Goal: Task Accomplishment & Management: Manage account settings

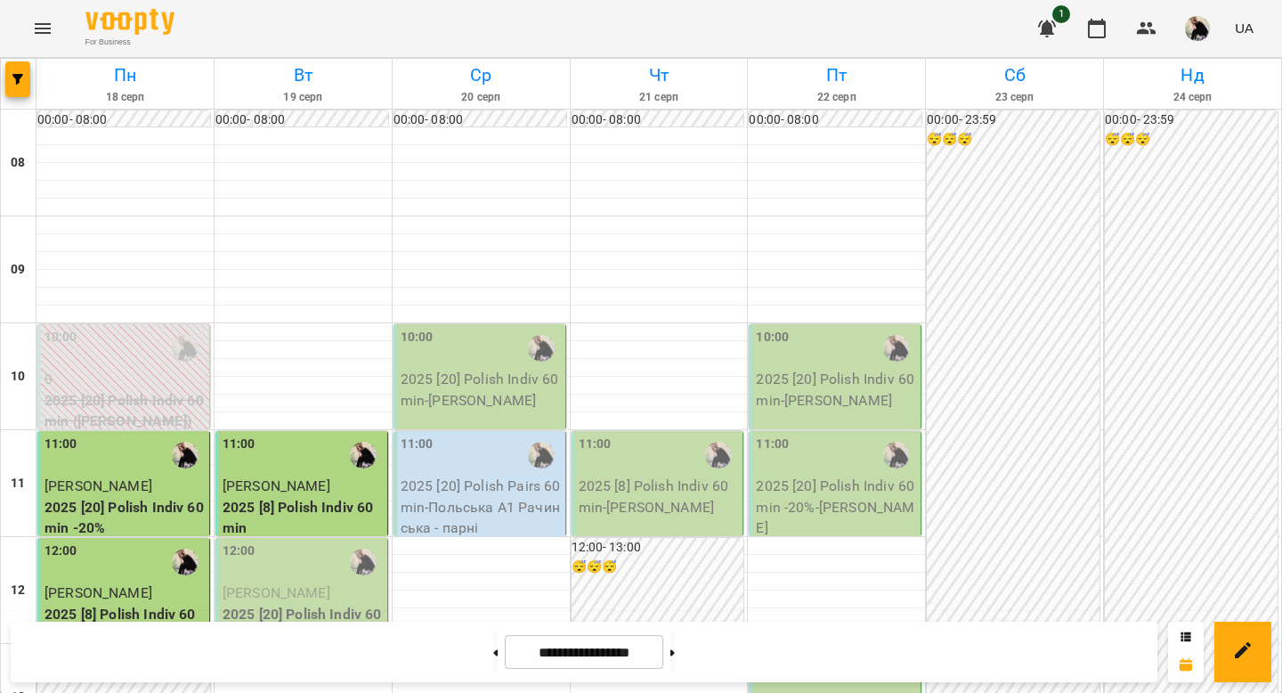
scroll to position [81, 0]
click at [331, 582] on p "[PERSON_NAME]" at bounding box center [303, 592] width 161 height 21
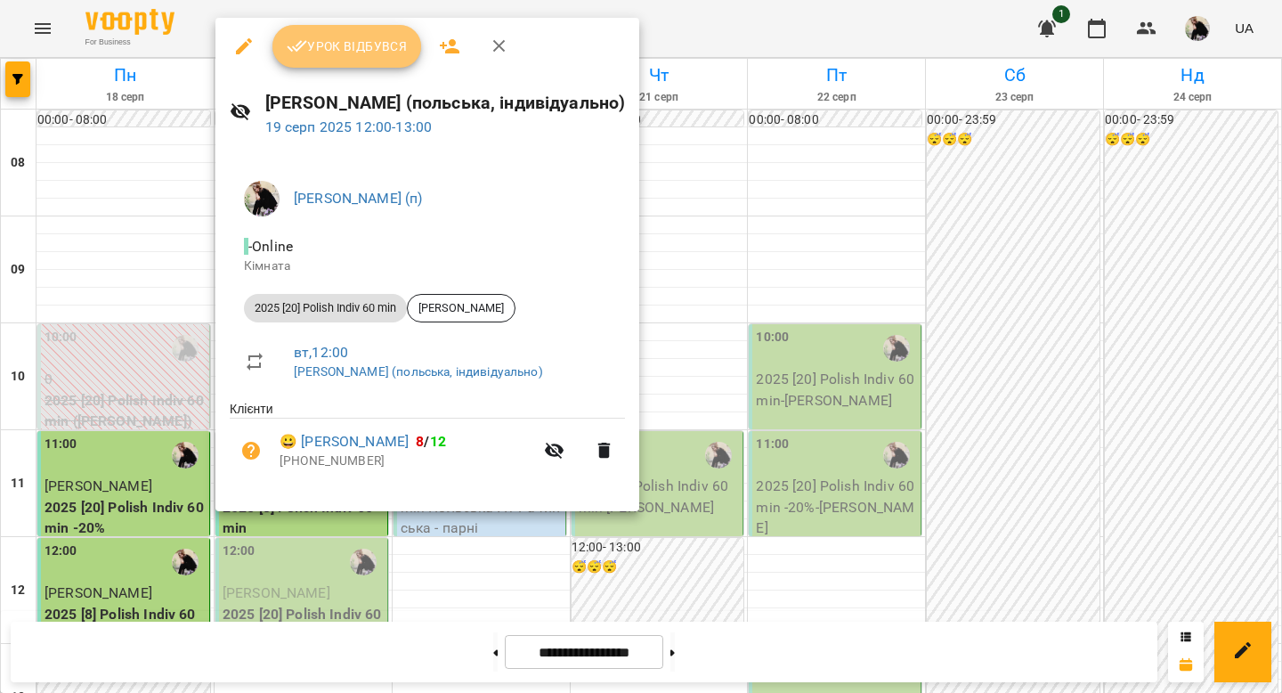
click at [316, 62] on button "Урок відбувся" at bounding box center [347, 46] width 150 height 43
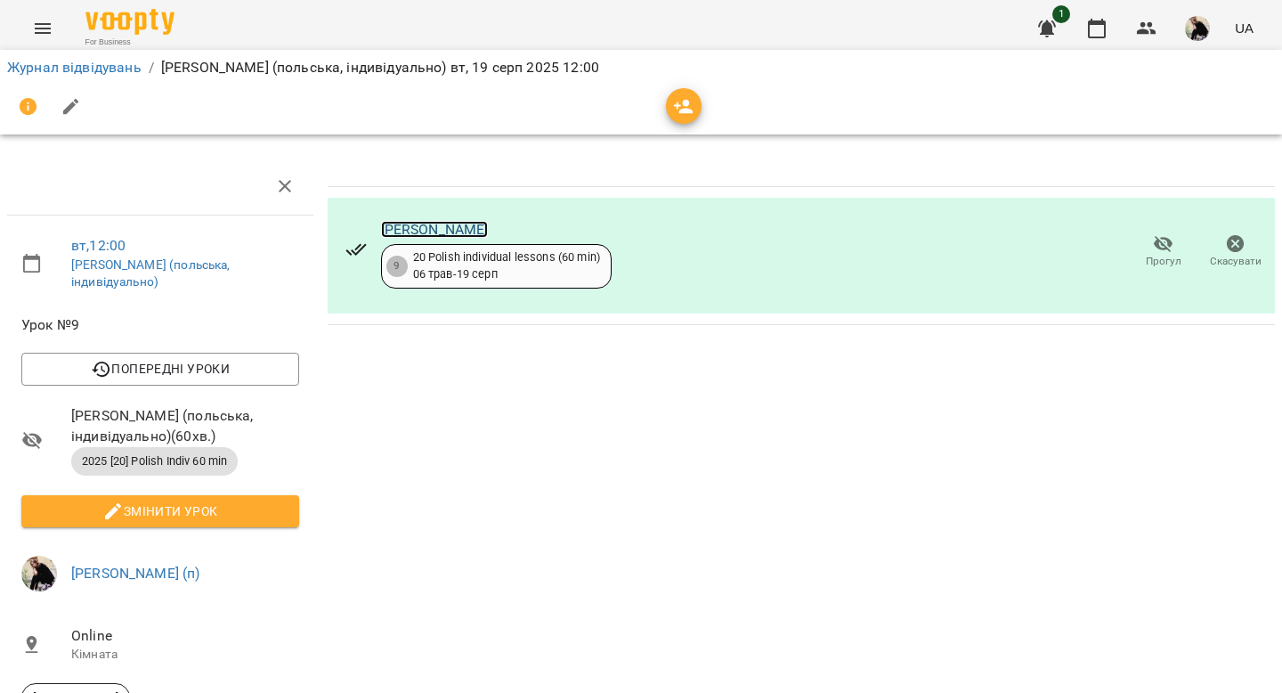
click at [422, 224] on link "[PERSON_NAME]" at bounding box center [435, 229] width 108 height 17
click at [47, 28] on icon "Menu" at bounding box center [42, 28] width 21 height 21
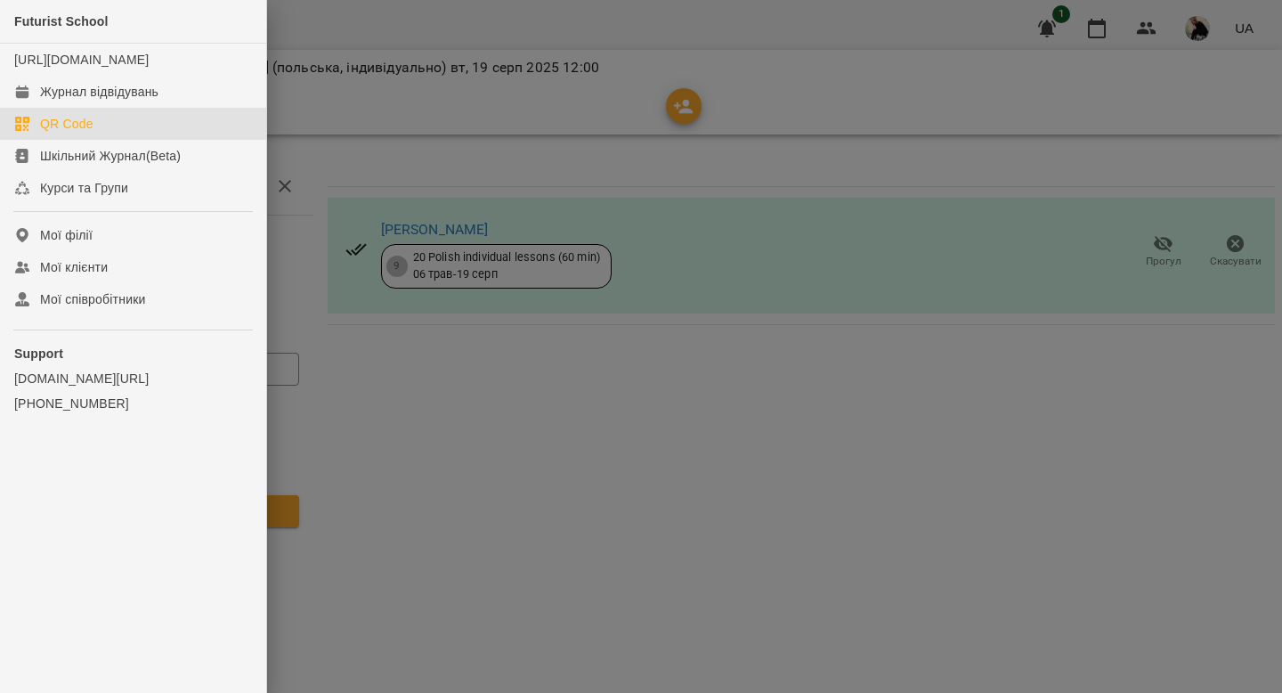
click at [42, 127] on link "QR Code" at bounding box center [133, 124] width 266 height 32
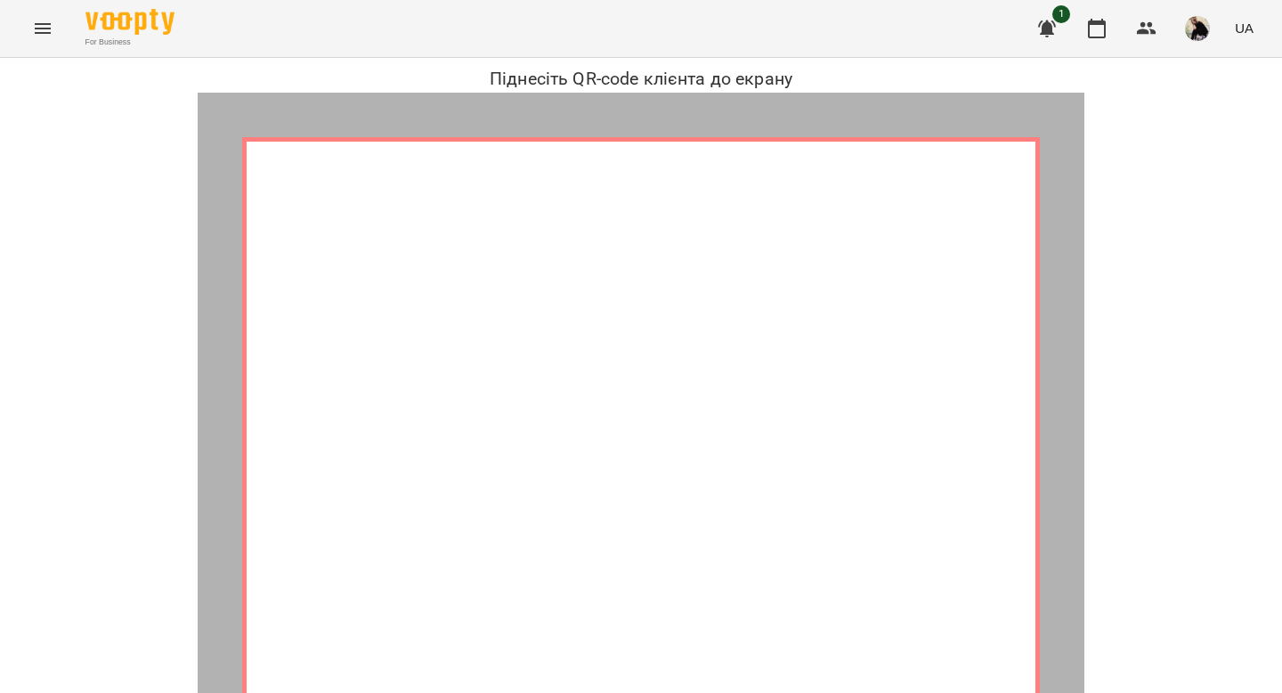
click at [37, 40] on button "Menu" at bounding box center [42, 28] width 43 height 43
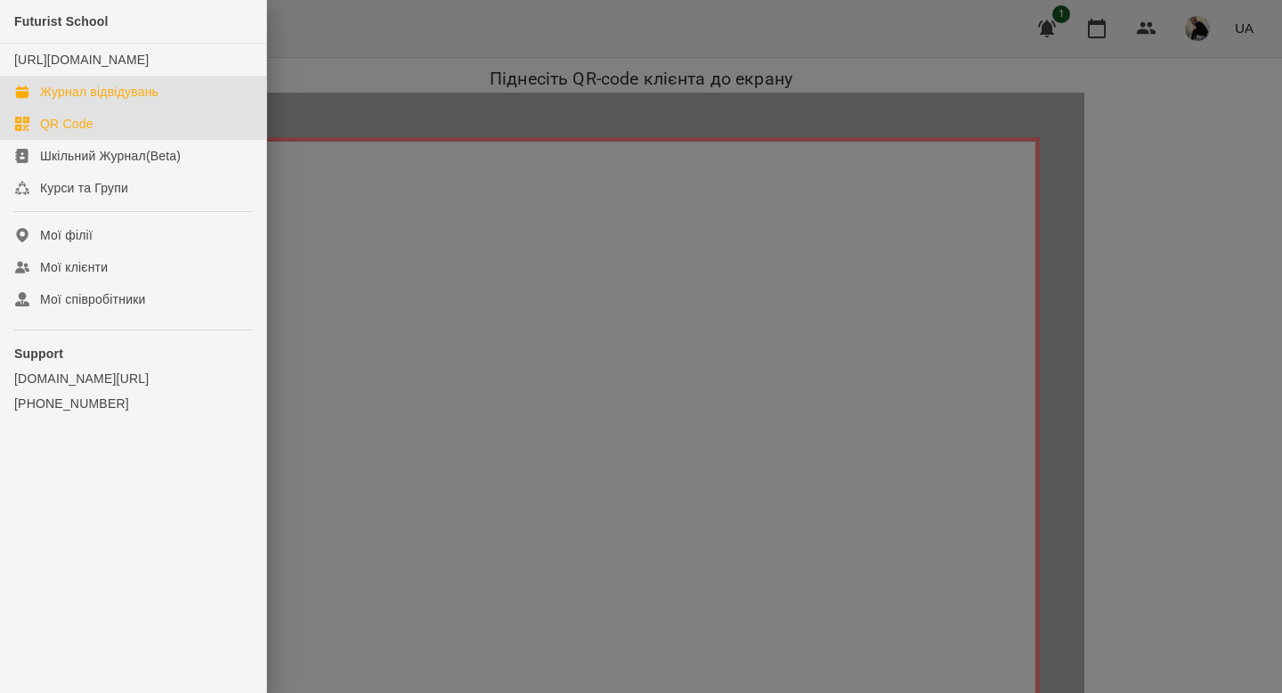
click at [53, 101] on div "Журнал відвідувань" at bounding box center [99, 92] width 118 height 18
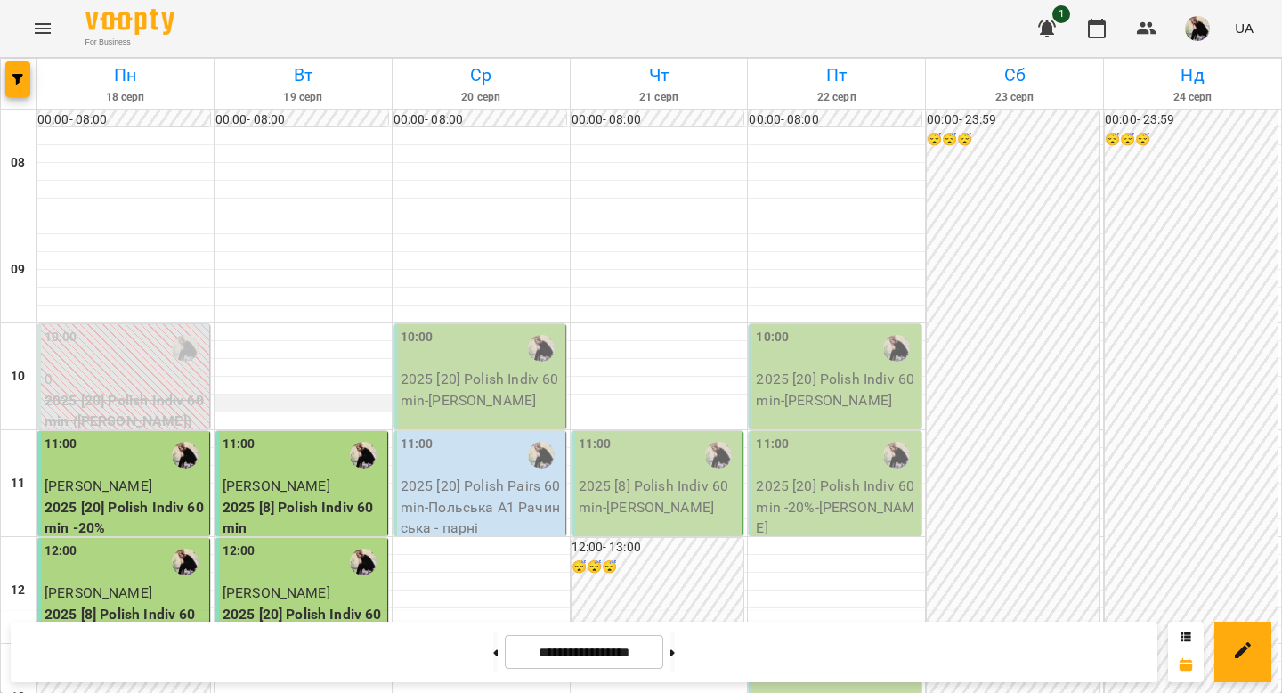
scroll to position [281, 0]
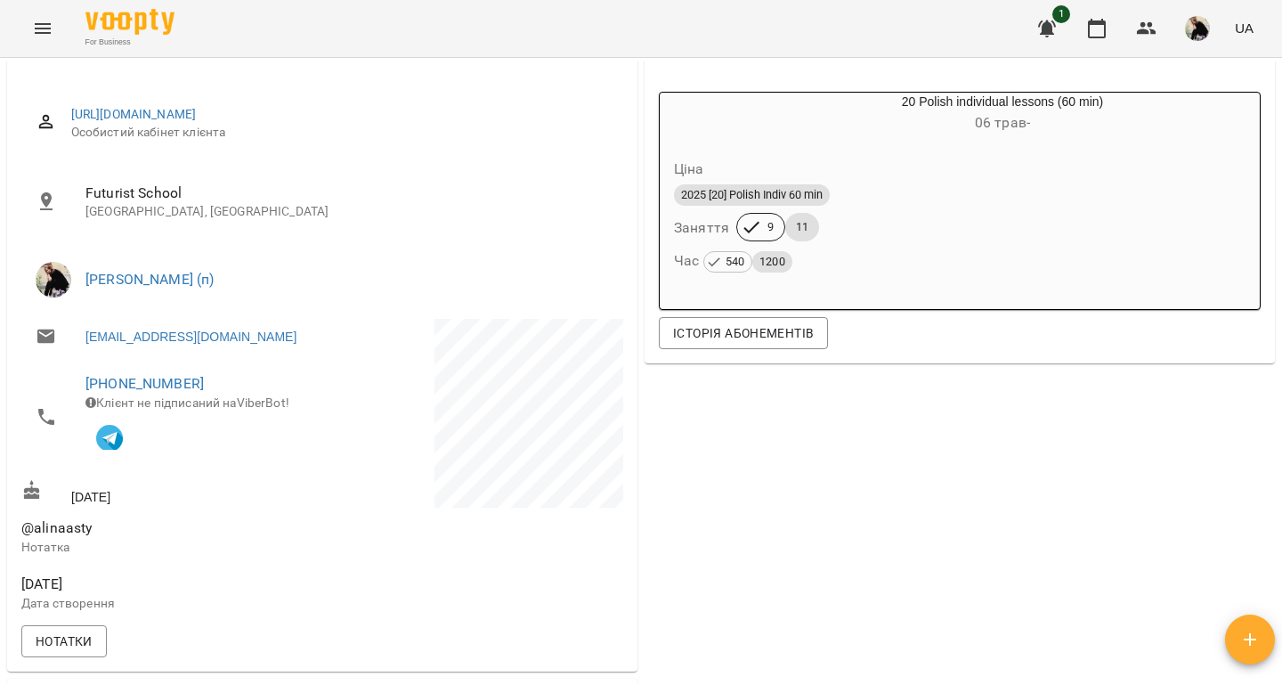
scroll to position [272, 0]
